Goal: Browse casually

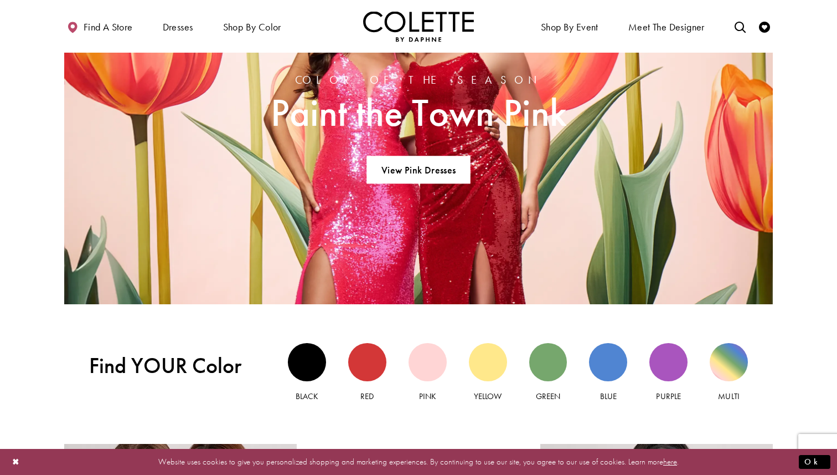
scroll to position [1000, 0]
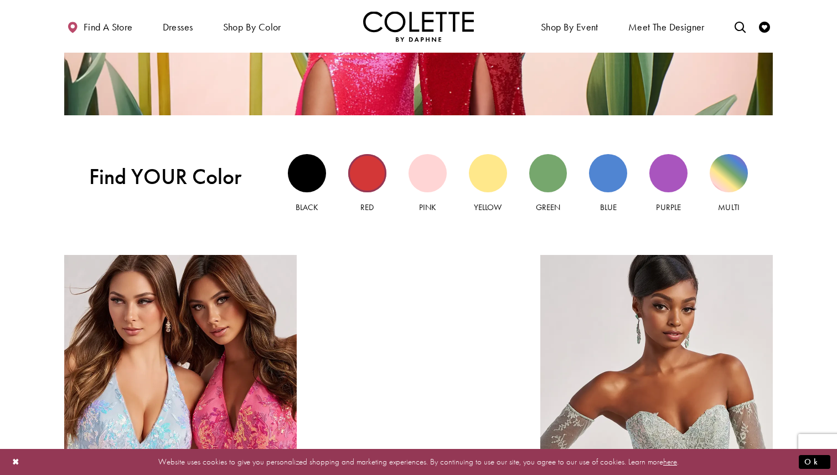
click at [374, 171] on div "Red view" at bounding box center [367, 173] width 38 height 38
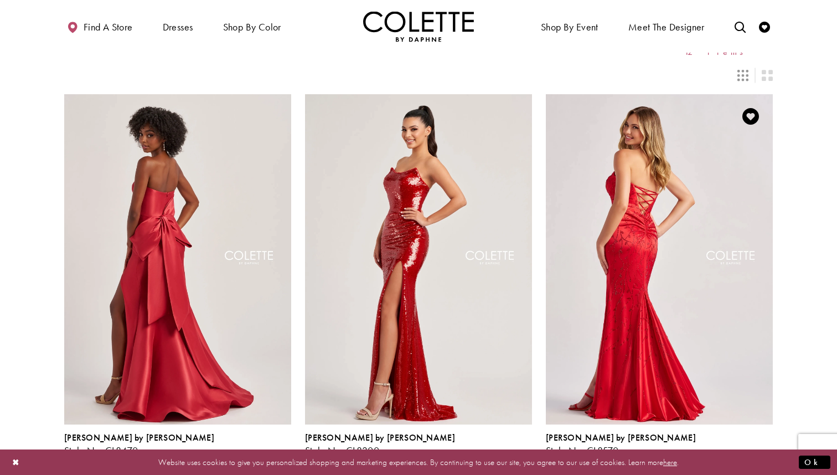
scroll to position [58, 0]
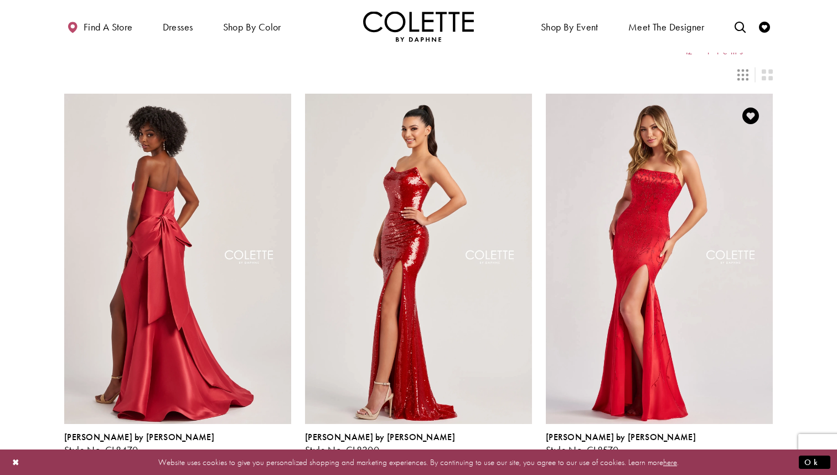
click at [768, 455] on span "Product List" at bounding box center [766, 461] width 13 height 13
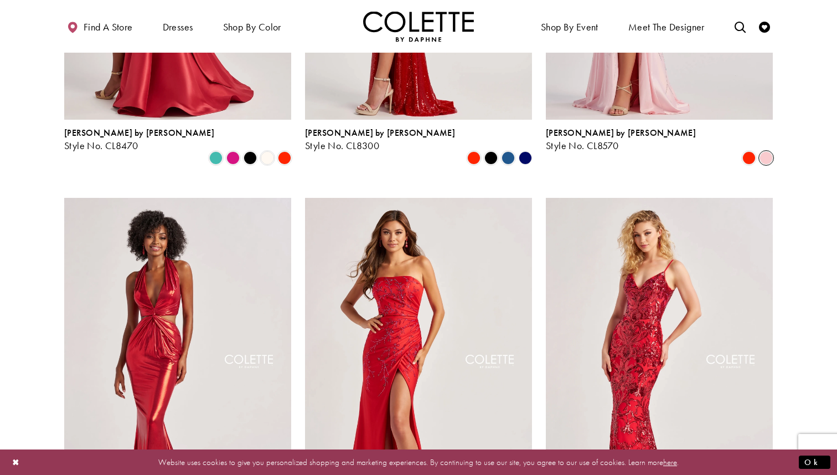
scroll to position [0, 0]
